Goal: Transaction & Acquisition: Book appointment/travel/reservation

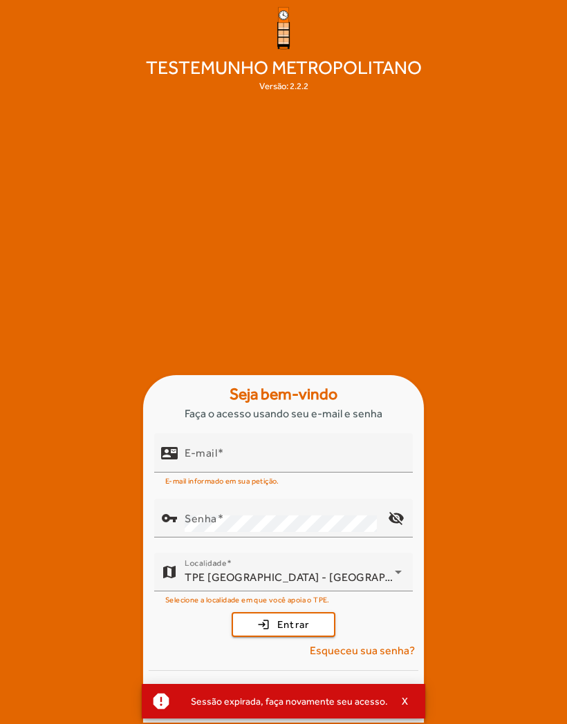
click at [285, 467] on input "E-mail" at bounding box center [293, 459] width 217 height 17
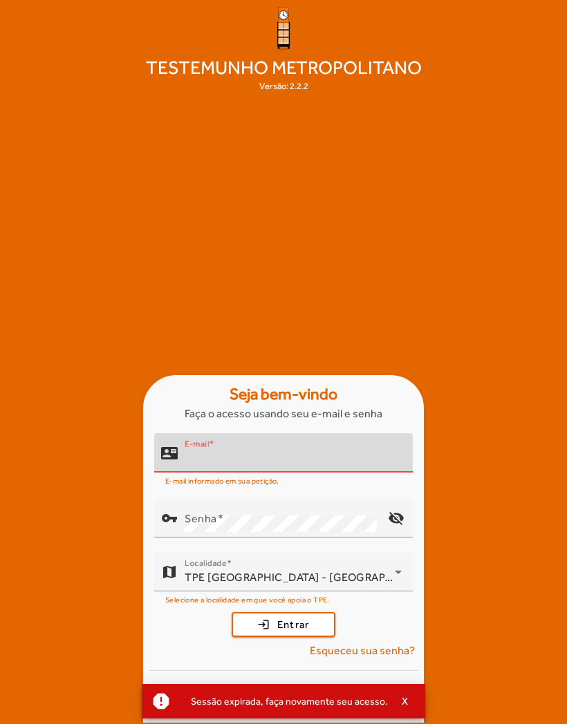
type input "**********"
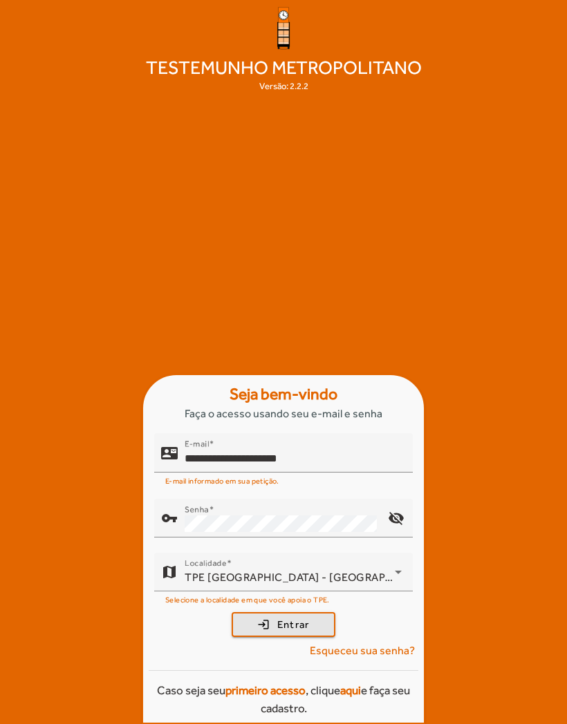
click at [287, 633] on span "Entrar" at bounding box center [293, 625] width 32 height 16
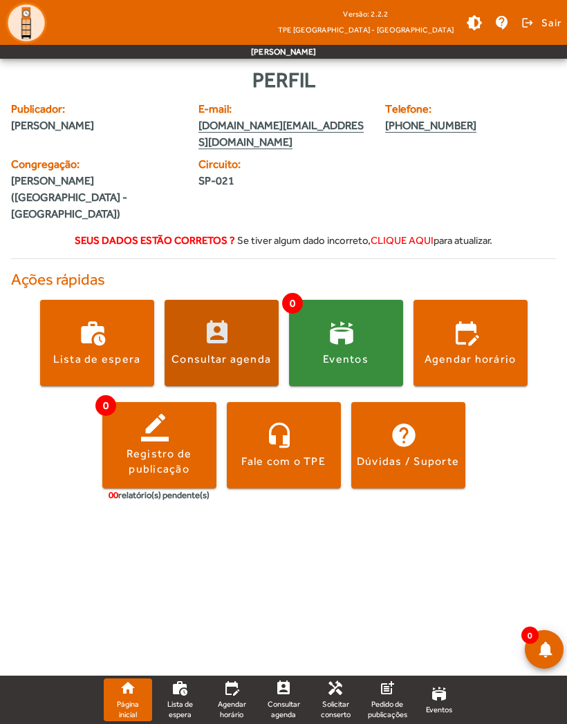
click at [226, 326] on span at bounding box center [221, 342] width 114 height 33
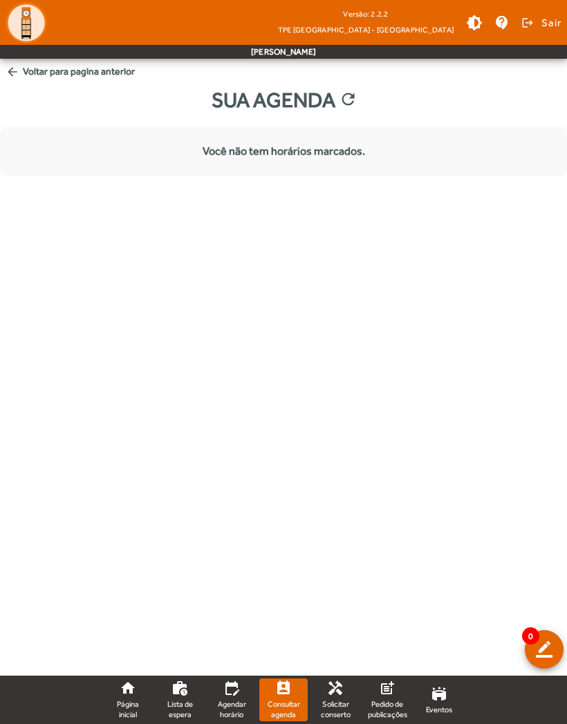
click at [8, 73] on mat-icon "arrow_back" at bounding box center [13, 72] width 14 height 14
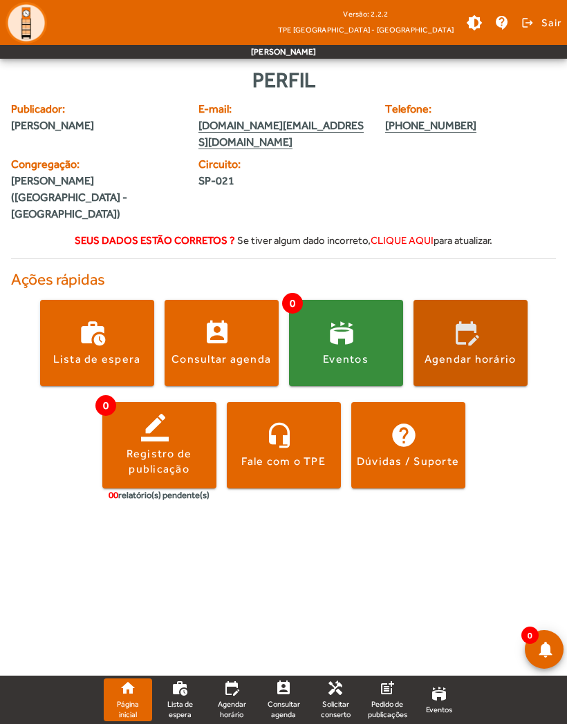
click at [485, 326] on span at bounding box center [470, 342] width 114 height 33
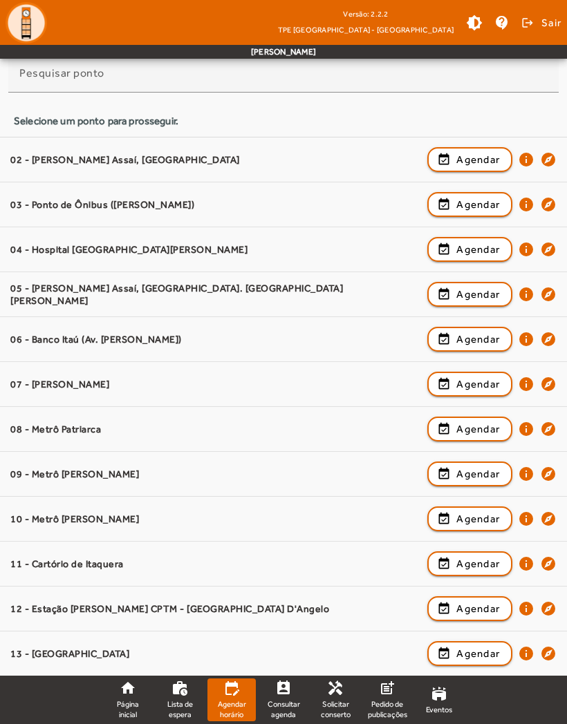
scroll to position [136, 0]
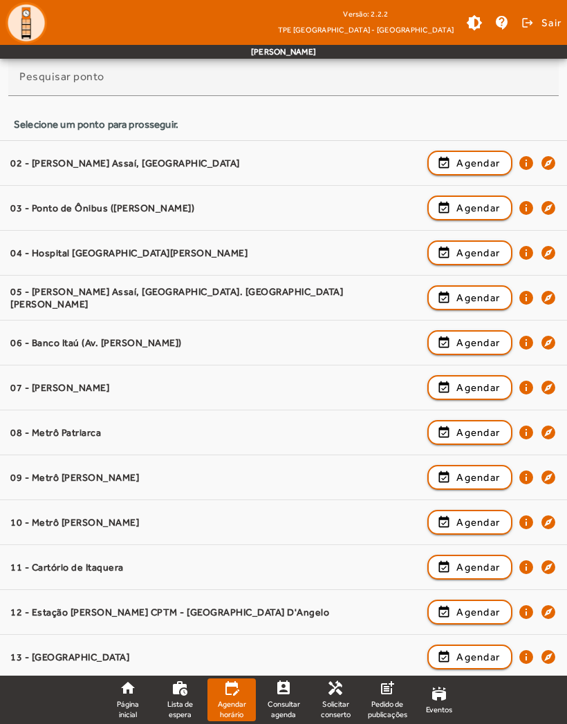
click at [529, 654] on mat-icon "info" at bounding box center [526, 657] width 17 height 17
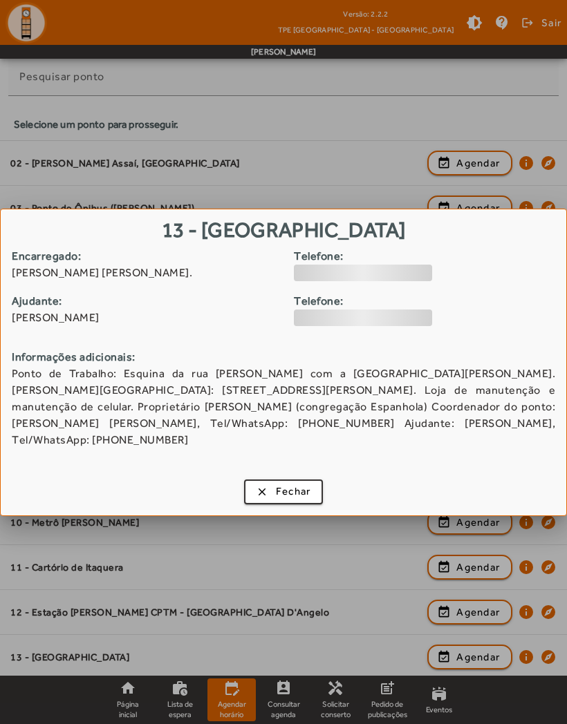
scroll to position [0, 0]
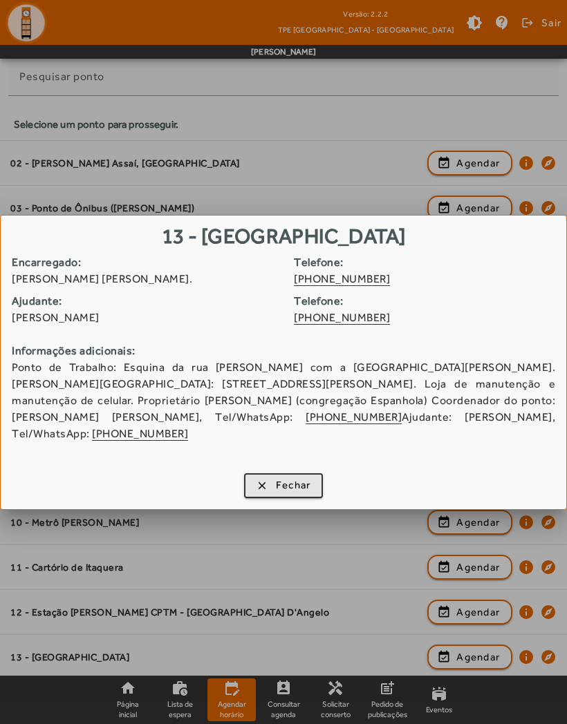
click at [287, 478] on span "Fechar" at bounding box center [293, 486] width 35 height 16
